Goal: Transaction & Acquisition: Register for event/course

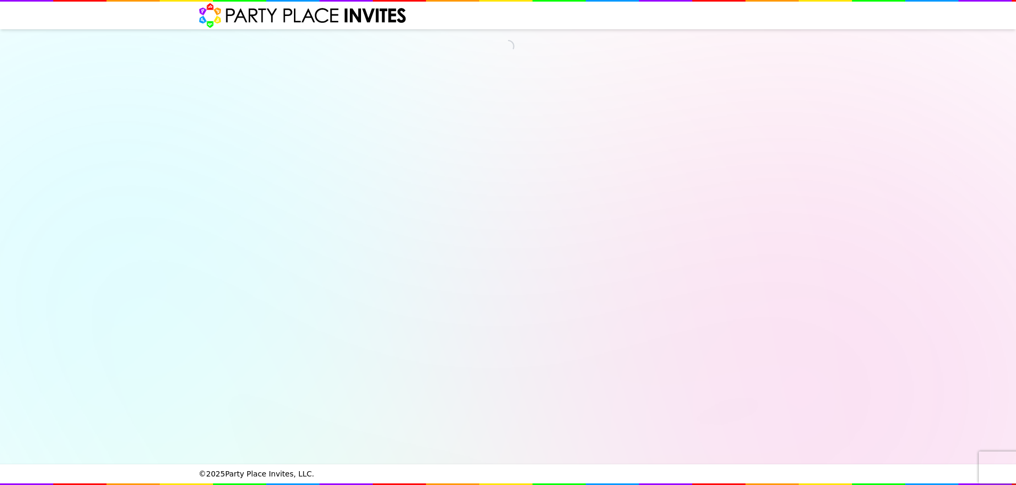
select select "540260"
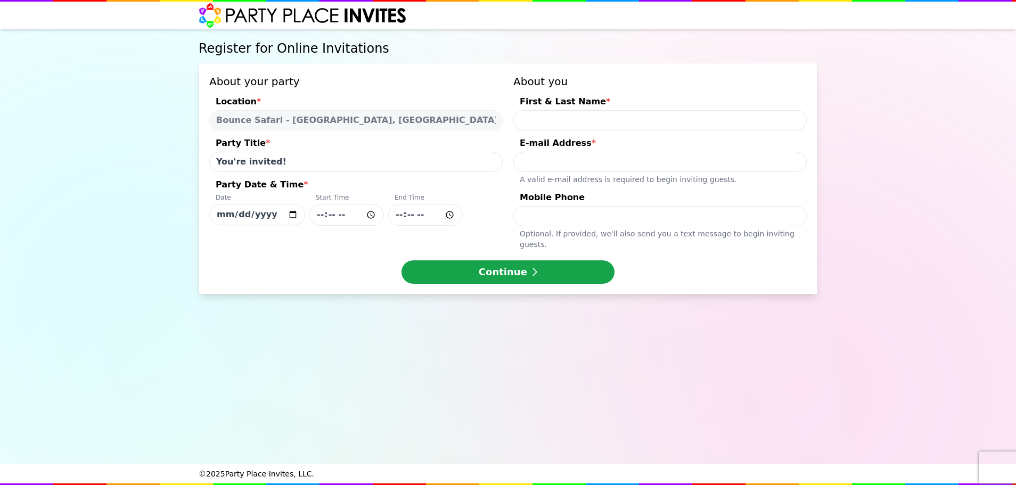
click at [277, 166] on input "You're invited!" at bounding box center [356, 162] width 294 height 20
click at [326, 163] on input "You're invited!" at bounding box center [356, 162] width 294 height 20
drag, startPoint x: 300, startPoint y: 159, endPoint x: 178, endPoint y: 138, distance: 123.7
click at [178, 138] on div "Register for Online Invitations About your party Location * Bounce Safari - [GE…" at bounding box center [508, 246] width 1016 height 435
drag, startPoint x: 275, startPoint y: 163, endPoint x: 284, endPoint y: 174, distance: 14.0
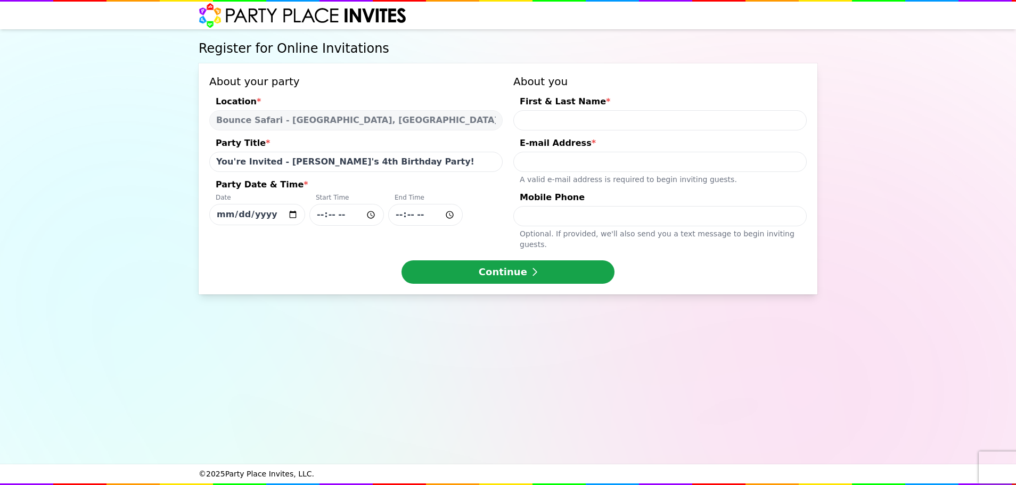
click at [276, 163] on input "You're Invited - [PERSON_NAME]'s 4th Birthday Party!" at bounding box center [356, 162] width 294 height 20
click at [430, 160] on input "You're Invited to [PERSON_NAME]'s 4th Birthday Party!" at bounding box center [356, 162] width 294 height 20
type input "You're Invited to [PERSON_NAME]'s 4th Birthday Party!"
click at [367, 214] on input "Party Date & Time * Date [DATE] Start Time End Time" at bounding box center [346, 215] width 75 height 22
type input "11:00"
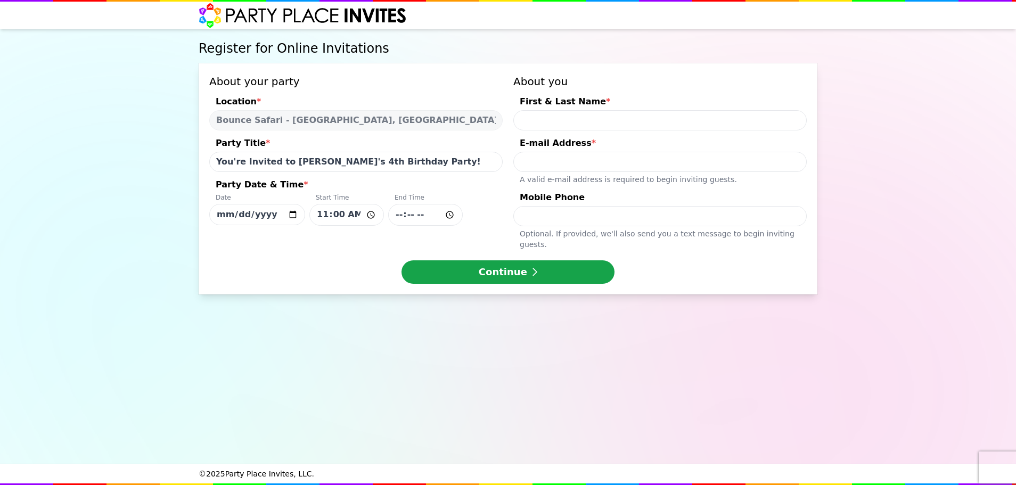
click at [432, 214] on input "Party Date & Time * Date [DATE] Start Time 11:00 End Time" at bounding box center [425, 215] width 75 height 22
type input "12:45"
click at [573, 112] on input "First & Last Name *" at bounding box center [661, 120] width 294 height 20
type input "[PERSON_NAME]"
type input "[EMAIL_ADDRESS][DOMAIN_NAME]"
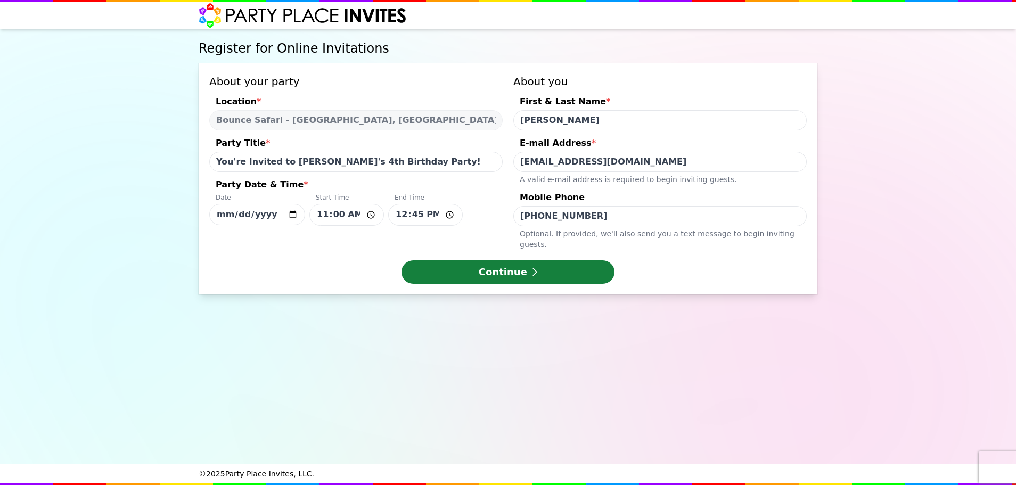
type input "[PHONE_NUMBER]"
click at [582, 267] on button "Continue" at bounding box center [508, 271] width 213 height 23
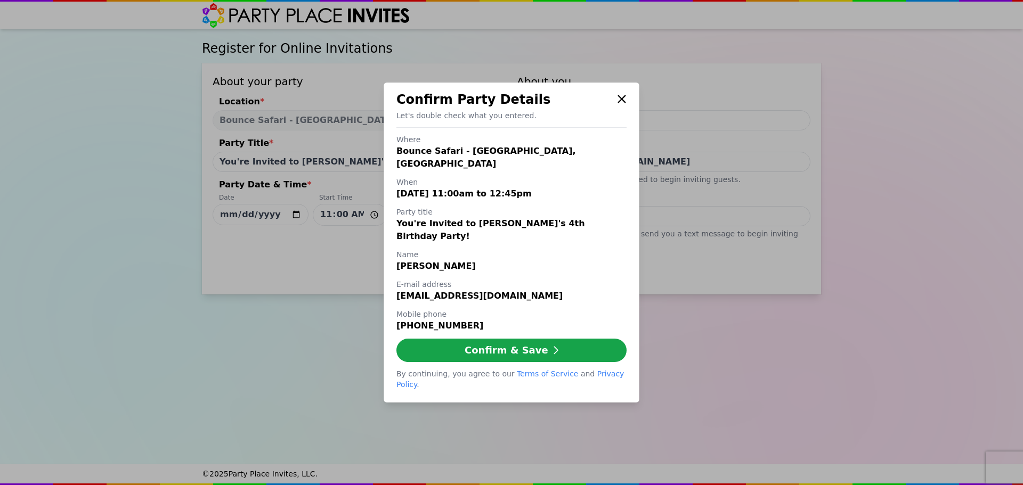
click at [626, 117] on div "Confirm Party Details Let's double check what you entered. Where Bounce Safari …" at bounding box center [512, 243] width 256 height 320
click at [615, 108] on h2 "Confirm Party Details" at bounding box center [511, 99] width 230 height 17
click at [617, 105] on icon at bounding box center [622, 99] width 10 height 13
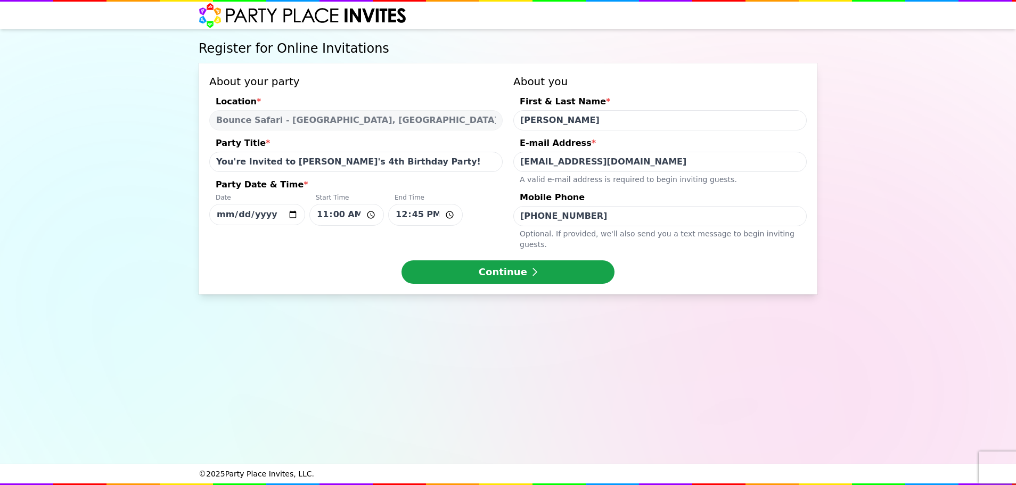
click at [280, 220] on input "[DATE]" at bounding box center [257, 214] width 96 height 21
click at [289, 217] on input "[DATE]" at bounding box center [257, 214] width 96 height 21
type input "[DATE]"
click at [283, 214] on input "[DATE]" at bounding box center [257, 214] width 96 height 21
click at [289, 213] on input "[DATE]" at bounding box center [257, 214] width 96 height 21
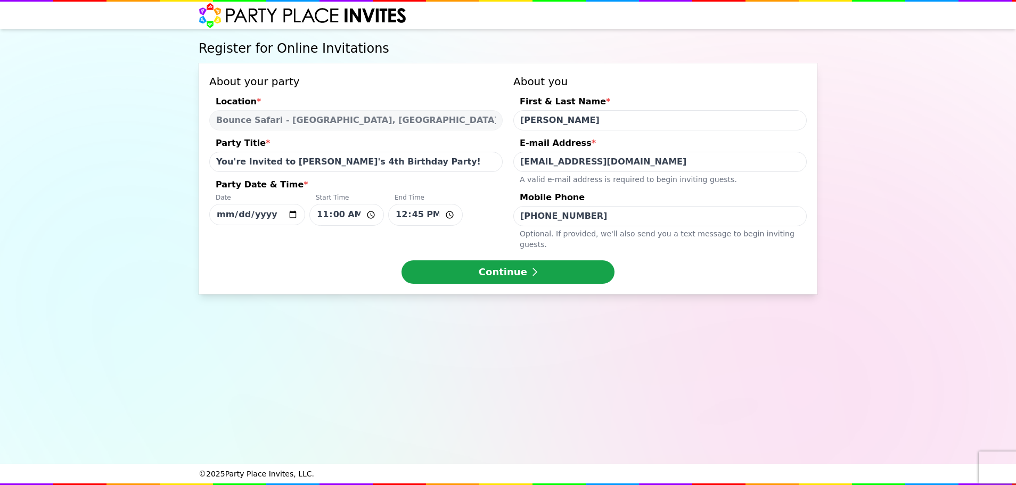
click at [289, 213] on input "[DATE]" at bounding box center [257, 214] width 96 height 21
click at [481, 352] on div "Register for Online Invitations About your party Location * Bounce Safari - [GE…" at bounding box center [508, 246] width 623 height 435
click at [523, 263] on button "Continue" at bounding box center [508, 271] width 213 height 23
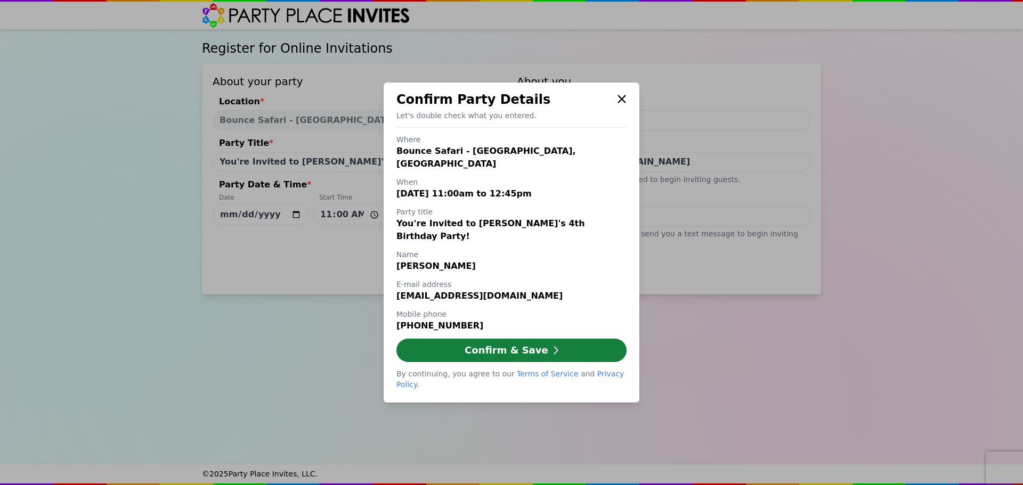
click at [482, 339] on button "Confirm & Save" at bounding box center [511, 350] width 230 height 23
